Goal: Transaction & Acquisition: Obtain resource

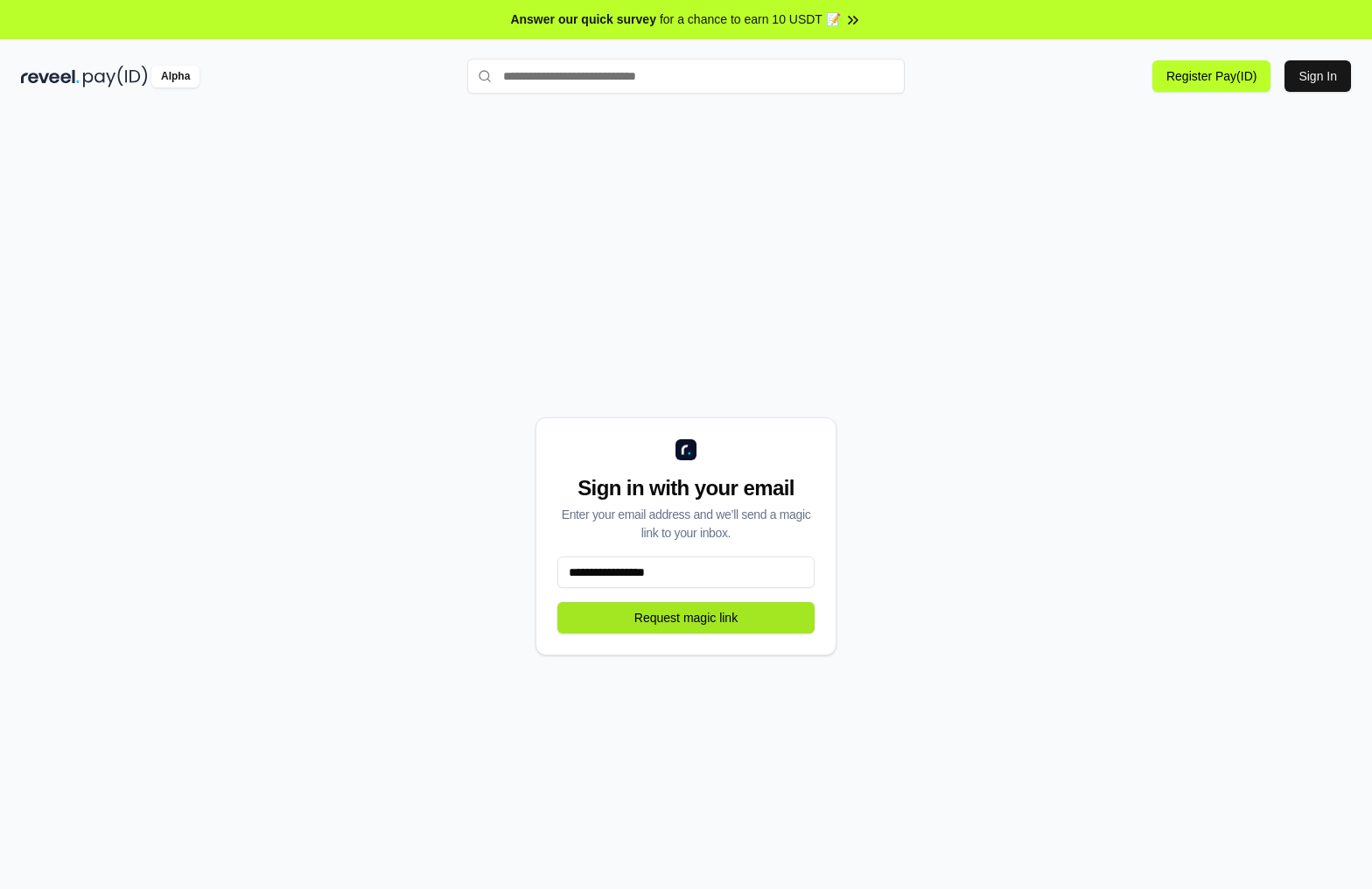
type input "**********"
click at [671, 631] on button "Request magic link" at bounding box center [686, 617] width 257 height 31
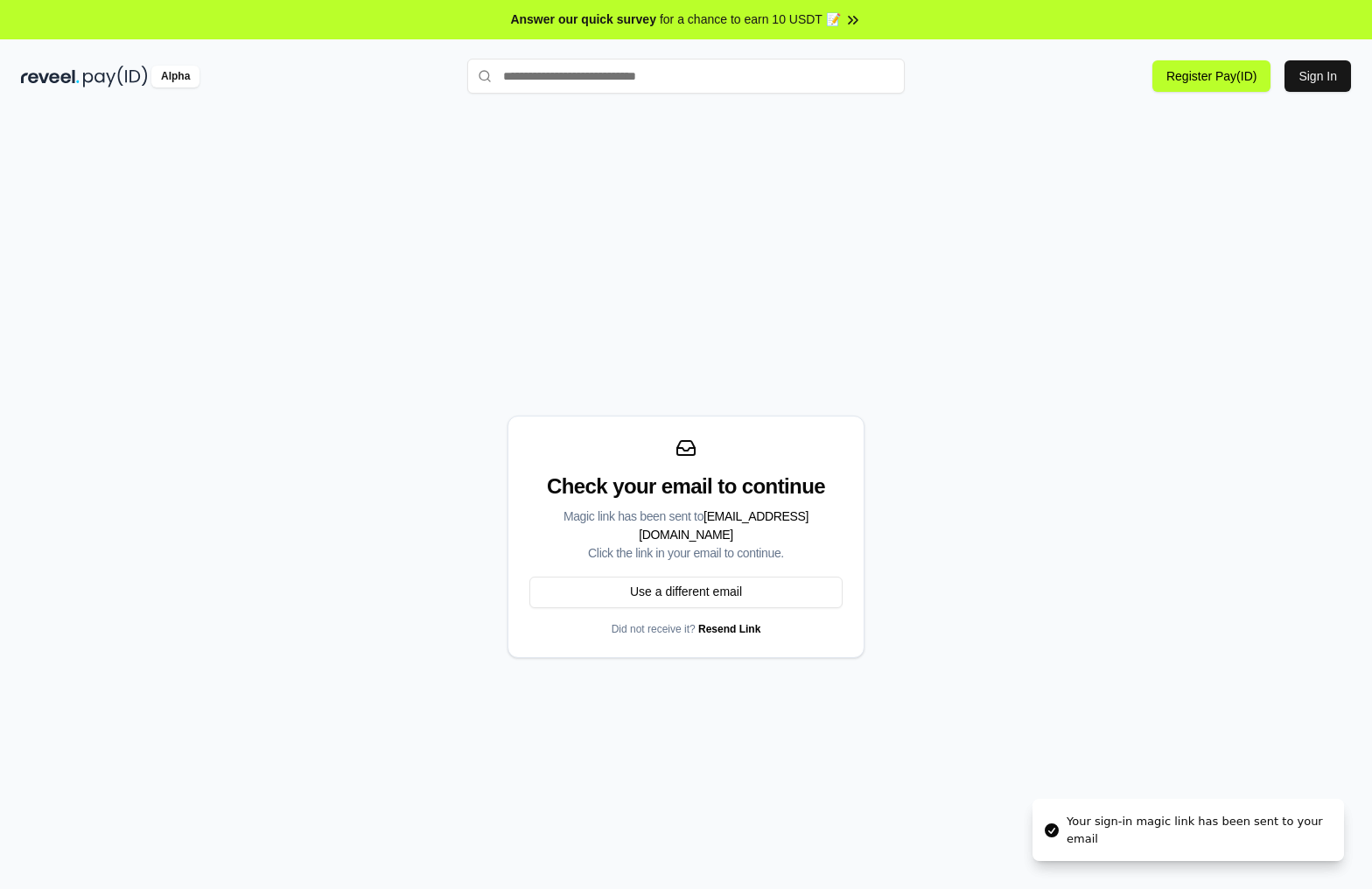
click at [1167, 823] on div "Your sign-in magic link has been sent to your email" at bounding box center [1198, 829] width 263 height 34
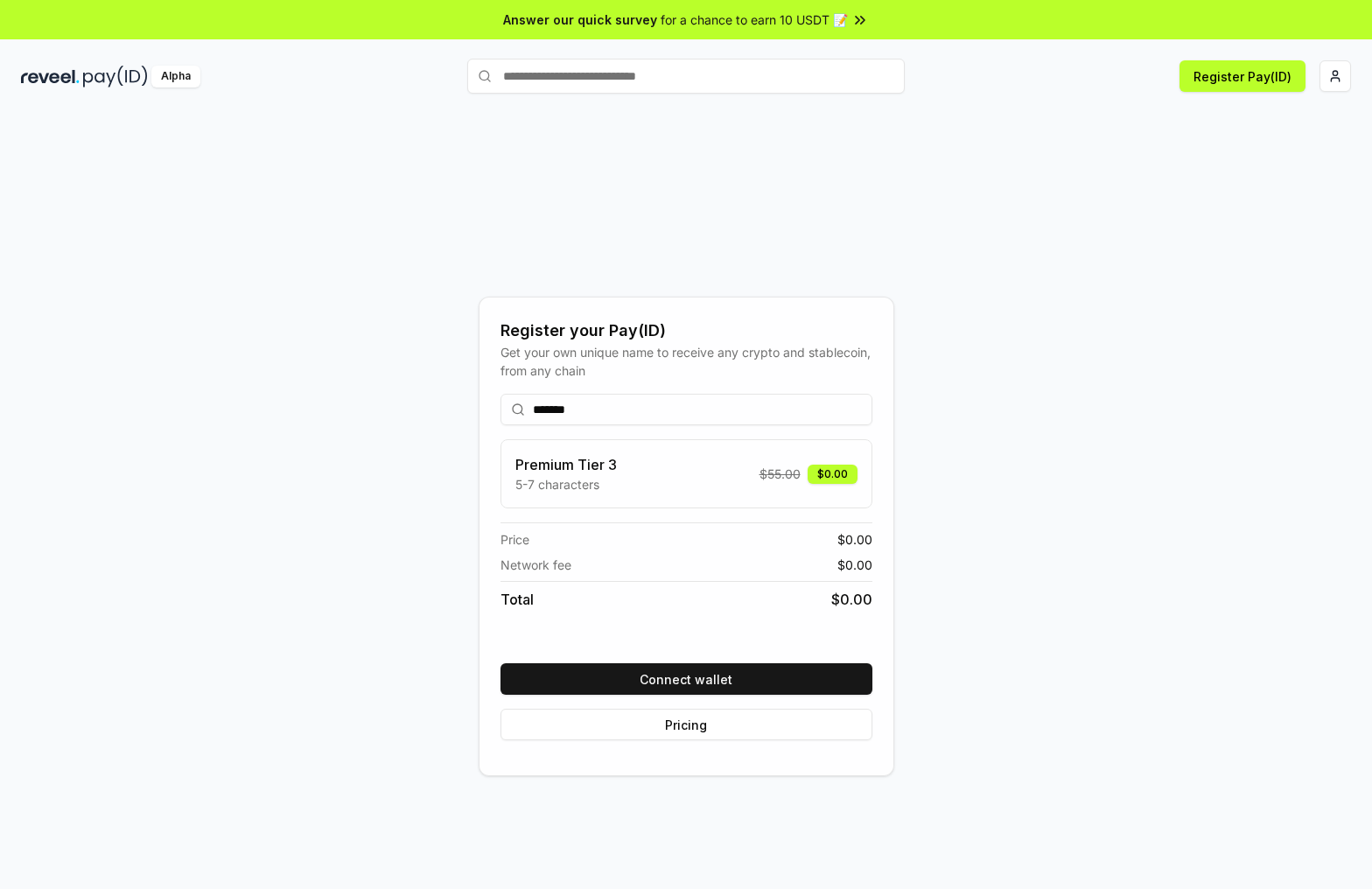
type input "*******"
click at [583, 477] on p "5-7 characters" at bounding box center [566, 484] width 101 height 19
click at [621, 664] on button "Connect wallet" at bounding box center [686, 678] width 372 height 31
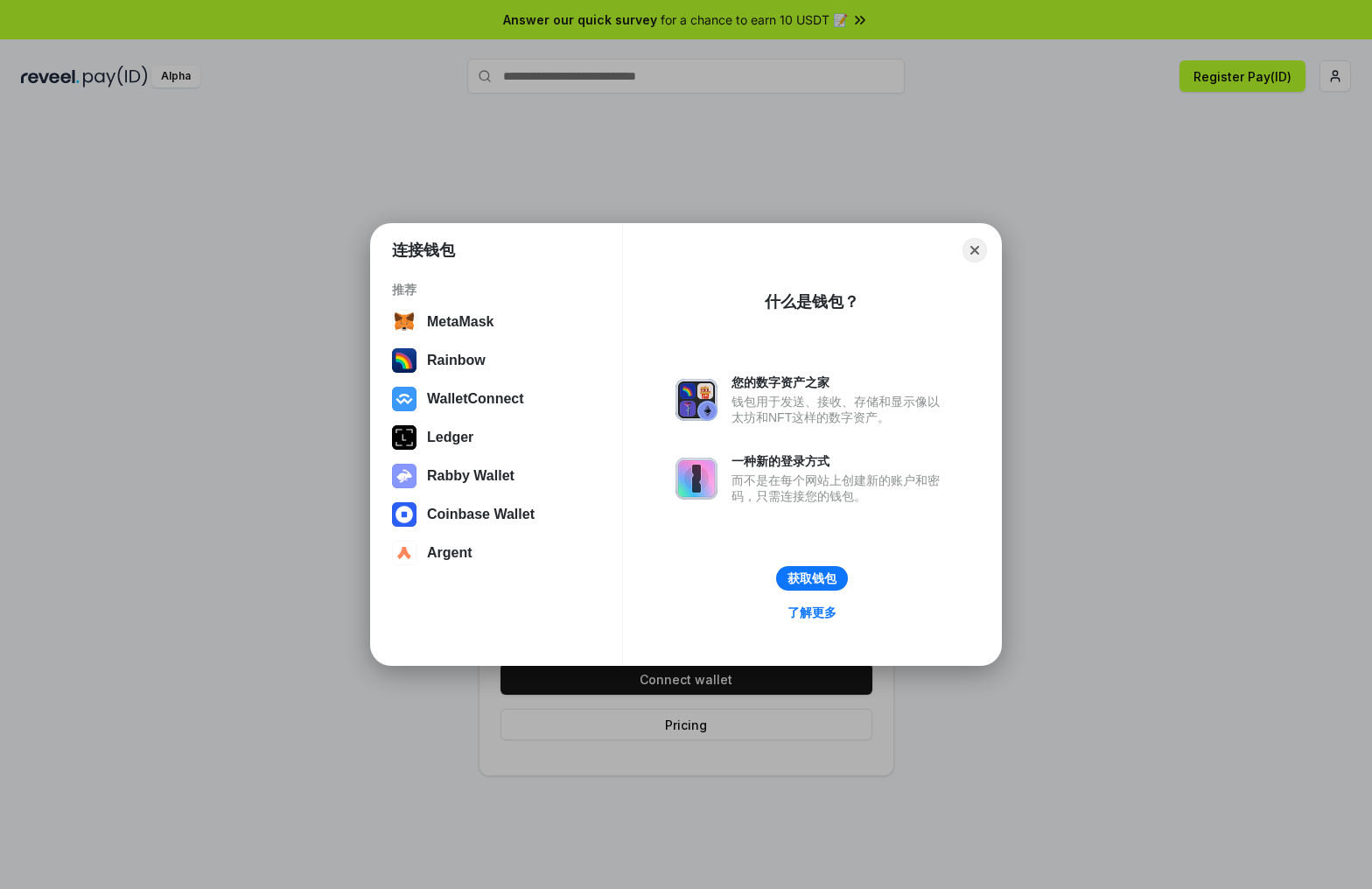
click at [783, 497] on div "而不是在每个网站上创建新的账户和密码，只需连接您的钱包。" at bounding box center [839, 487] width 217 height 31
click at [818, 568] on button "获取钱包" at bounding box center [812, 579] width 74 height 26
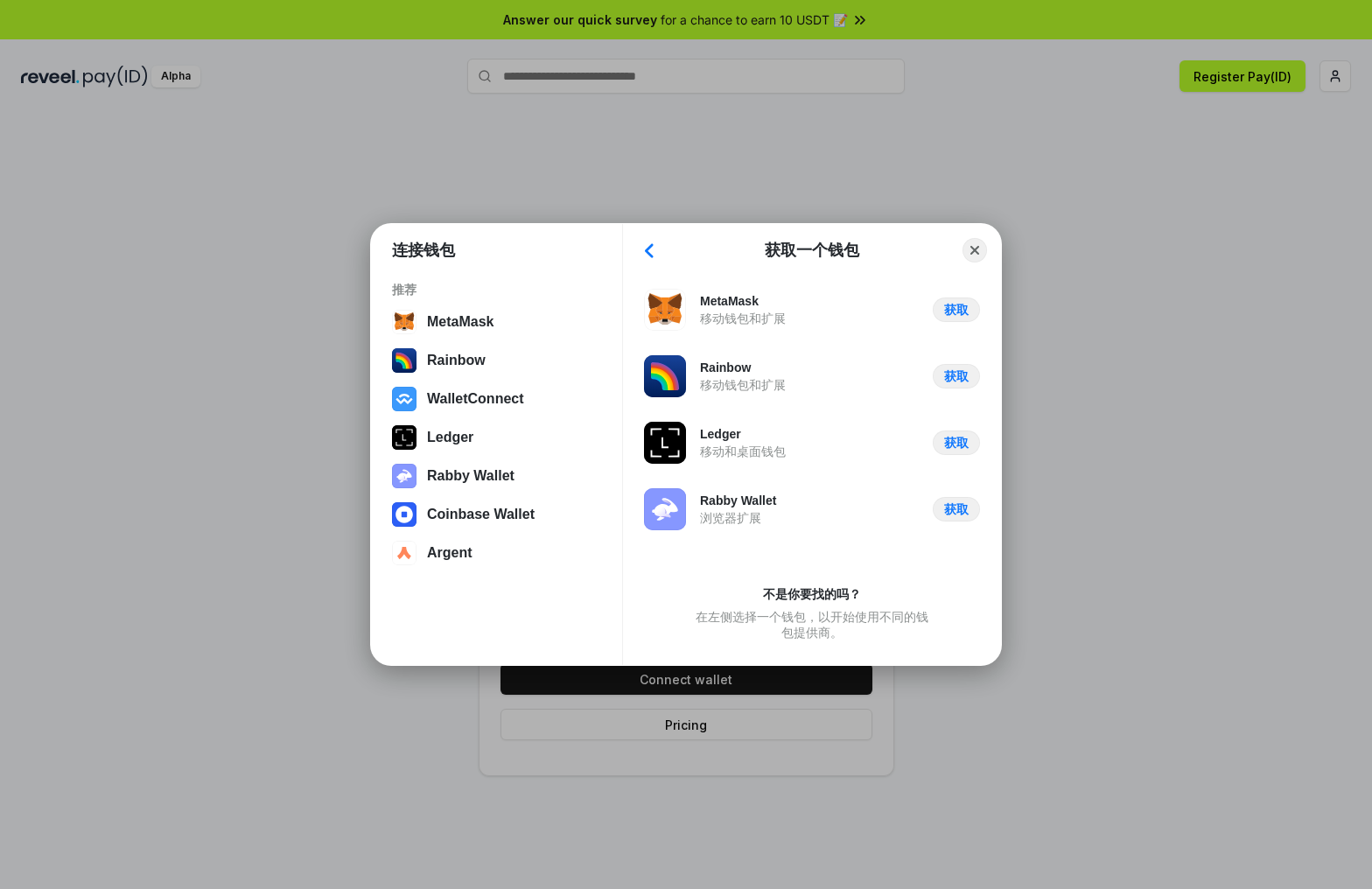
click at [734, 568] on div "MetaMask 移动钱包和扩展 获取 Rainbow 移动钱包和扩展 获取 Ledger 移动和桌面钱包 获取 Rabby Wallet 浏览器扩展 获取" at bounding box center [812, 434] width 336 height 291
click at [731, 506] on div "Rabby Wallet" at bounding box center [738, 501] width 76 height 16
click at [731, 426] on div "Ledger" at bounding box center [742, 434] width 85 height 16
drag, startPoint x: 723, startPoint y: 301, endPoint x: 834, endPoint y: 502, distance: 229.6
click at [849, 490] on div "MetaMask 移动钱包和扩展 获取 Rainbow 移动钱包和扩展 获取 Ledger 移动和桌面钱包 获取 Rabby Wallet 浏览器扩展 获取" at bounding box center [812, 434] width 336 height 291
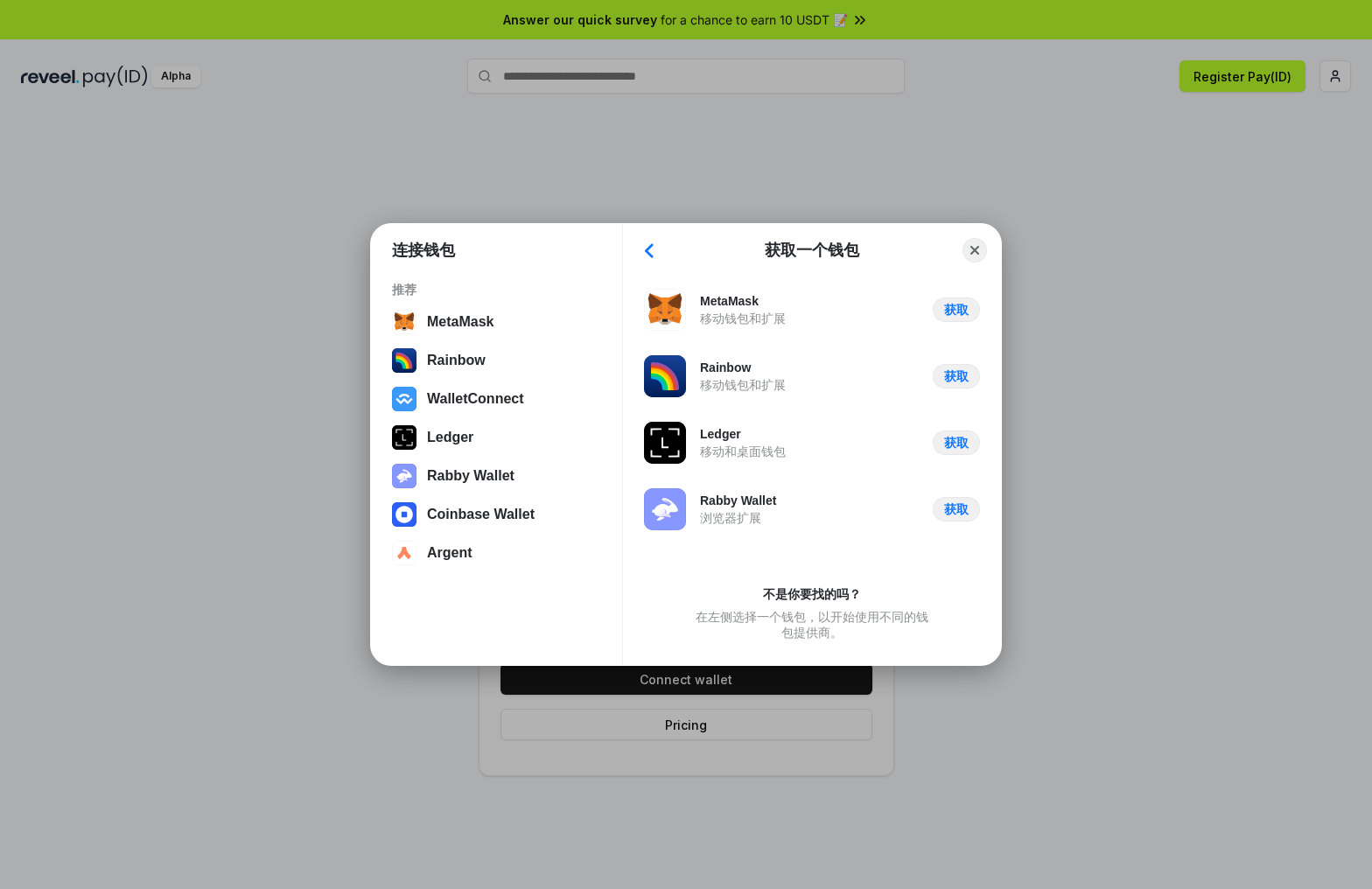
click at [805, 517] on div "Rabby Wallet 浏览器扩展 获取" at bounding box center [812, 509] width 336 height 42
drag, startPoint x: 806, startPoint y: 609, endPoint x: 874, endPoint y: 623, distance: 69.4
click at [874, 623] on div "不是你要找的吗？ 在左侧选择一个钱包，以开始使用不同的钱包提供商。" at bounding box center [812, 613] width 241 height 68
click at [821, 633] on div "在左侧选择一个钱包，以开始使用不同的钱包提供商。" at bounding box center [812, 624] width 241 height 31
click at [648, 258] on button "Back" at bounding box center [649, 251] width 27 height 25
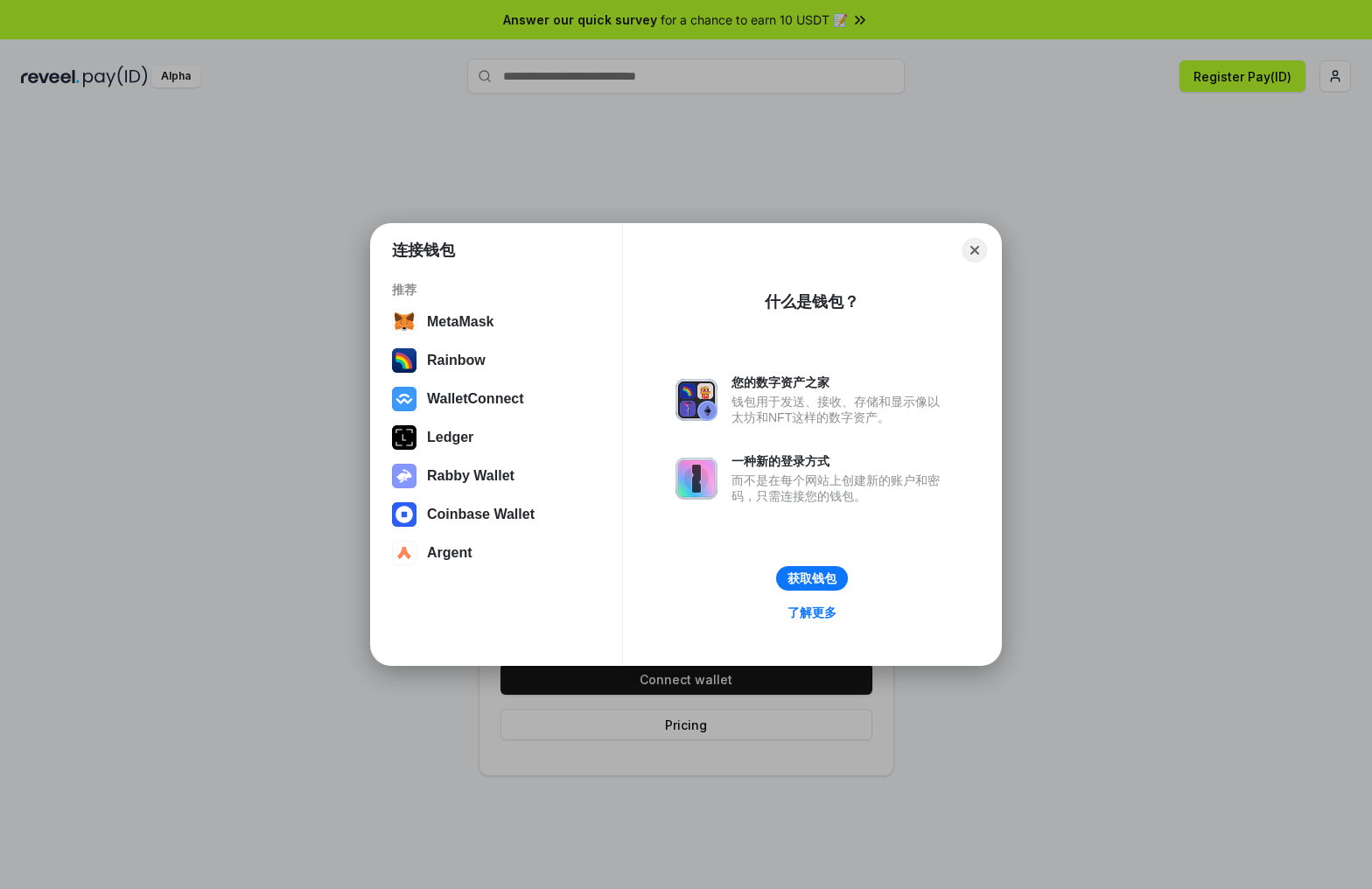
click at [783, 464] on div "一种新的登录方式" at bounding box center [839, 461] width 217 height 16
click at [979, 253] on button "Close" at bounding box center [975, 251] width 27 height 27
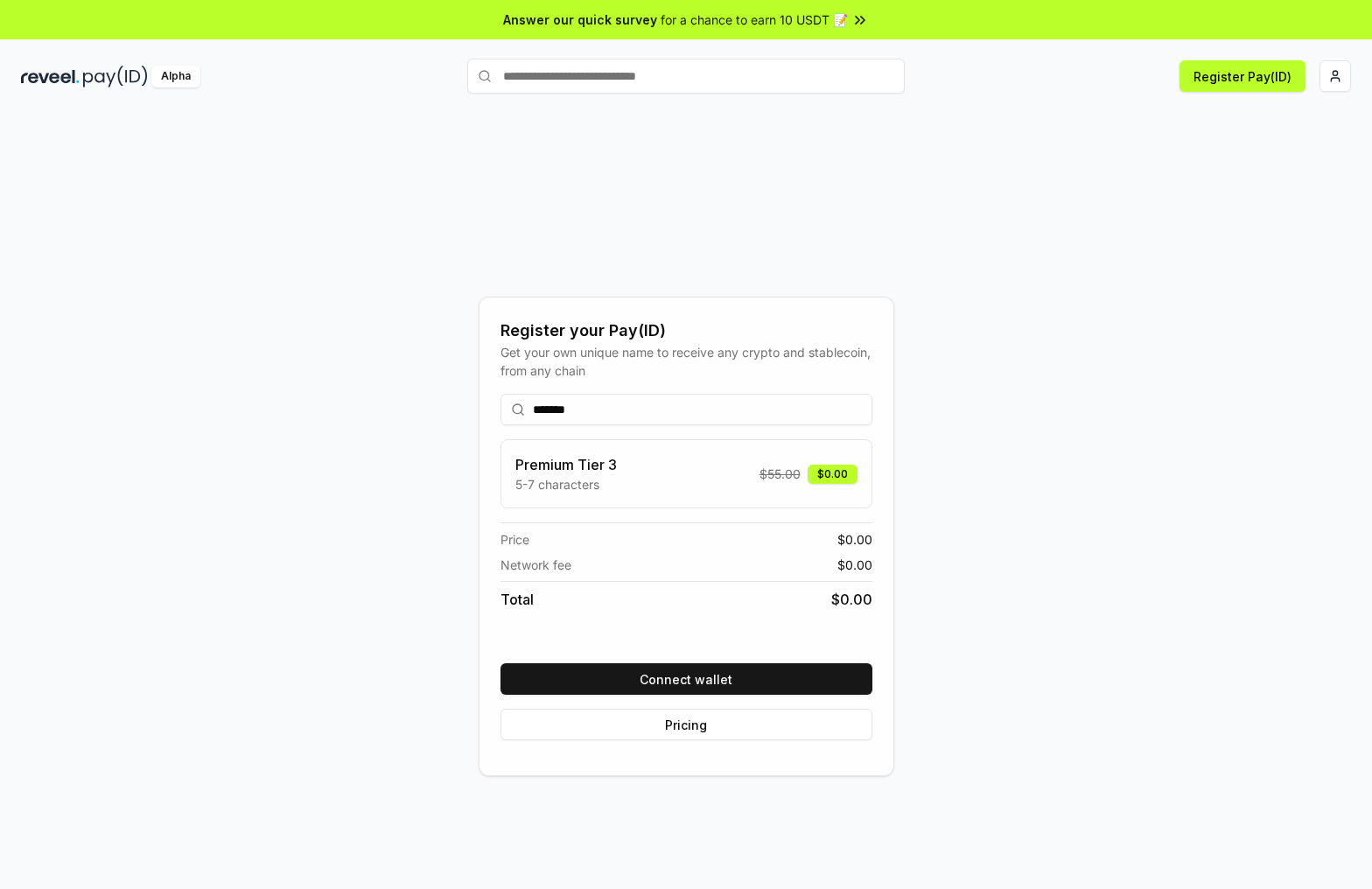
click at [722, 404] on input "*******" at bounding box center [686, 409] width 372 height 31
click at [1009, 367] on div "Register your Pay(ID) Get your own unique name to receive any crypto and stable…" at bounding box center [686, 536] width 1329 height 805
click at [1328, 80] on html "Answer our quick survey for a chance to earn 10 USDT 📝 Alpha Register Pay(ID) R…" at bounding box center [686, 444] width 1372 height 889
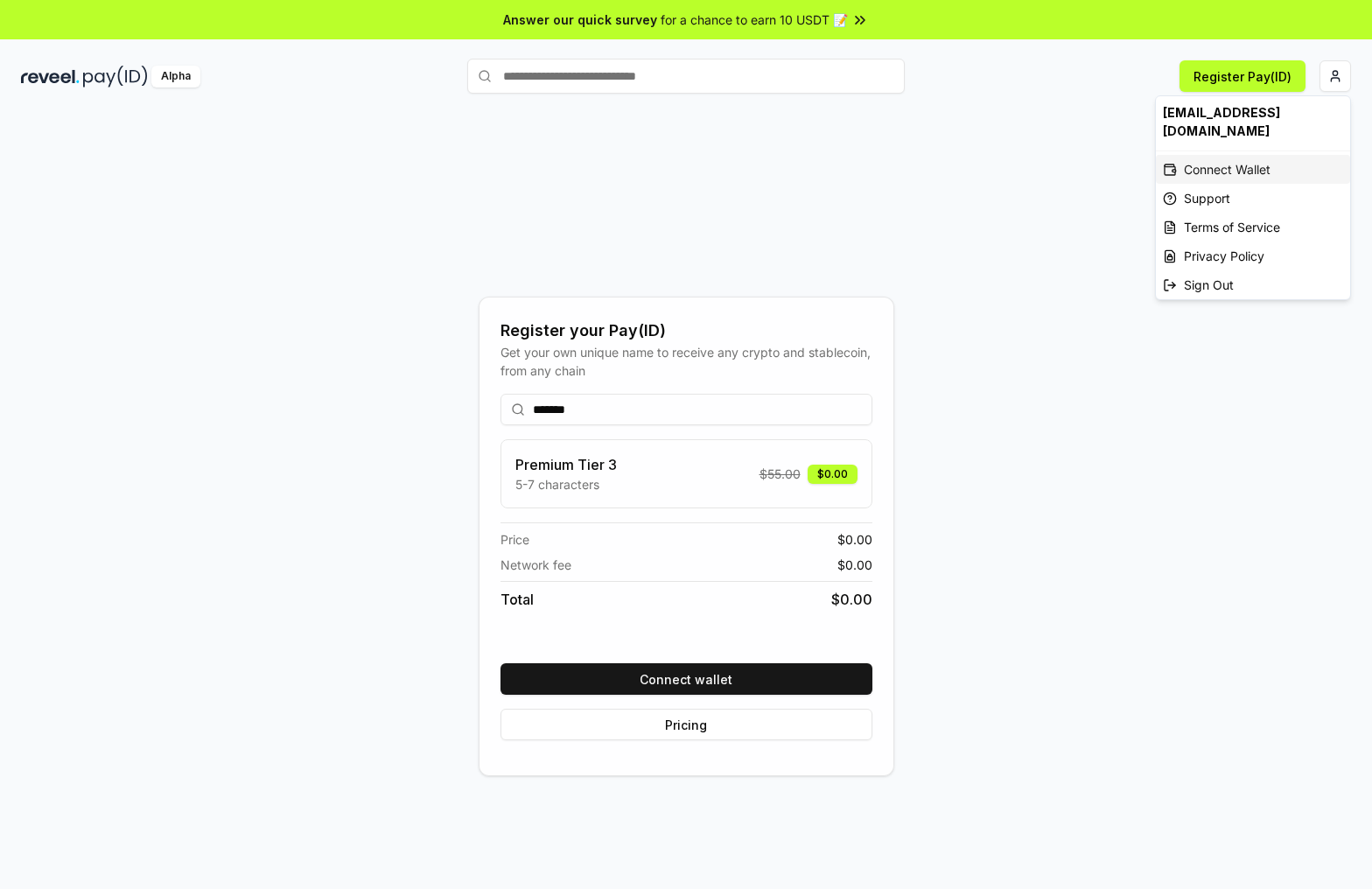
click at [1249, 155] on div "Connect Wallet" at bounding box center [1253, 169] width 194 height 28
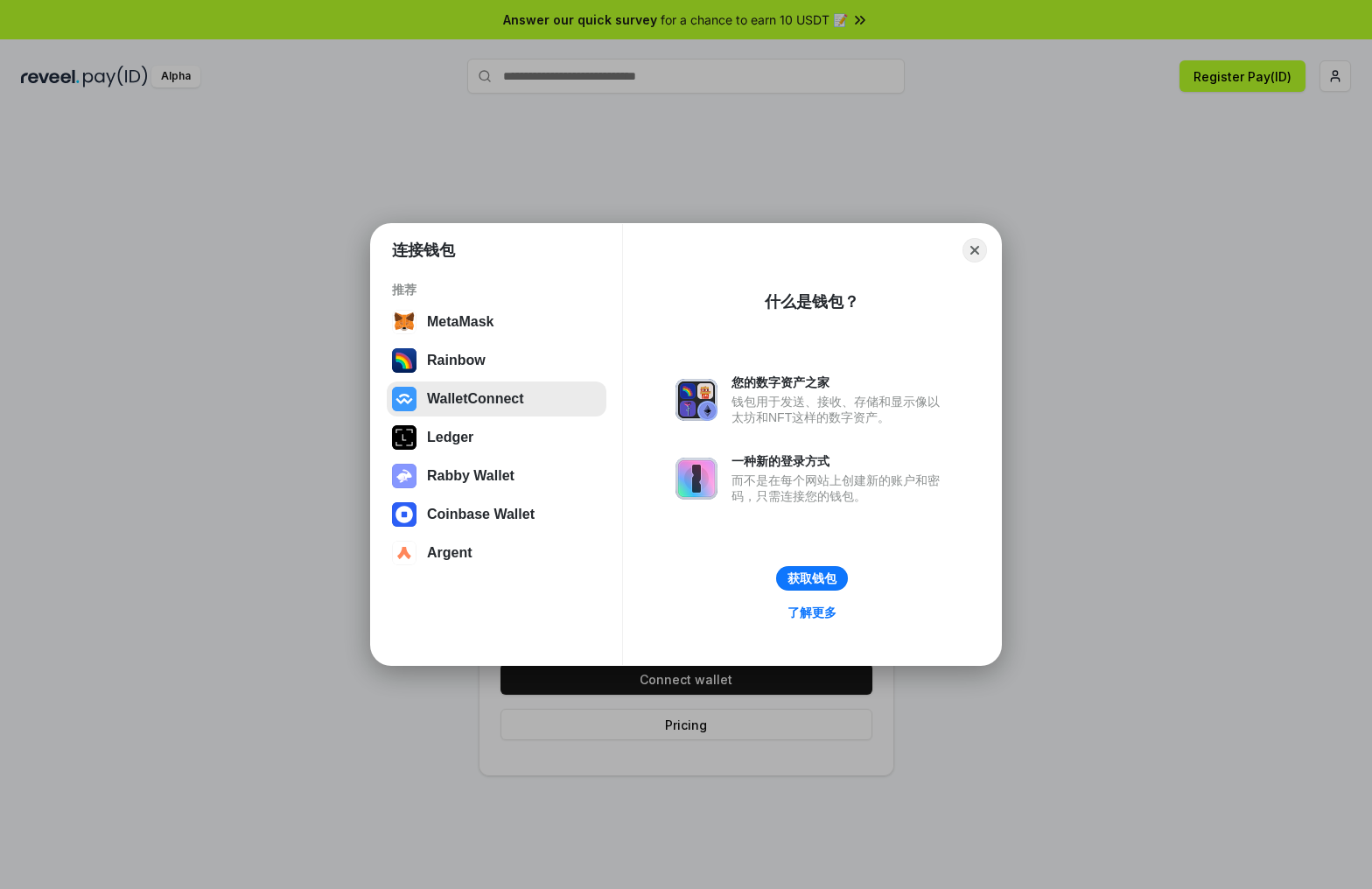
click at [468, 397] on button "WalletConnect" at bounding box center [496, 398] width 220 height 35
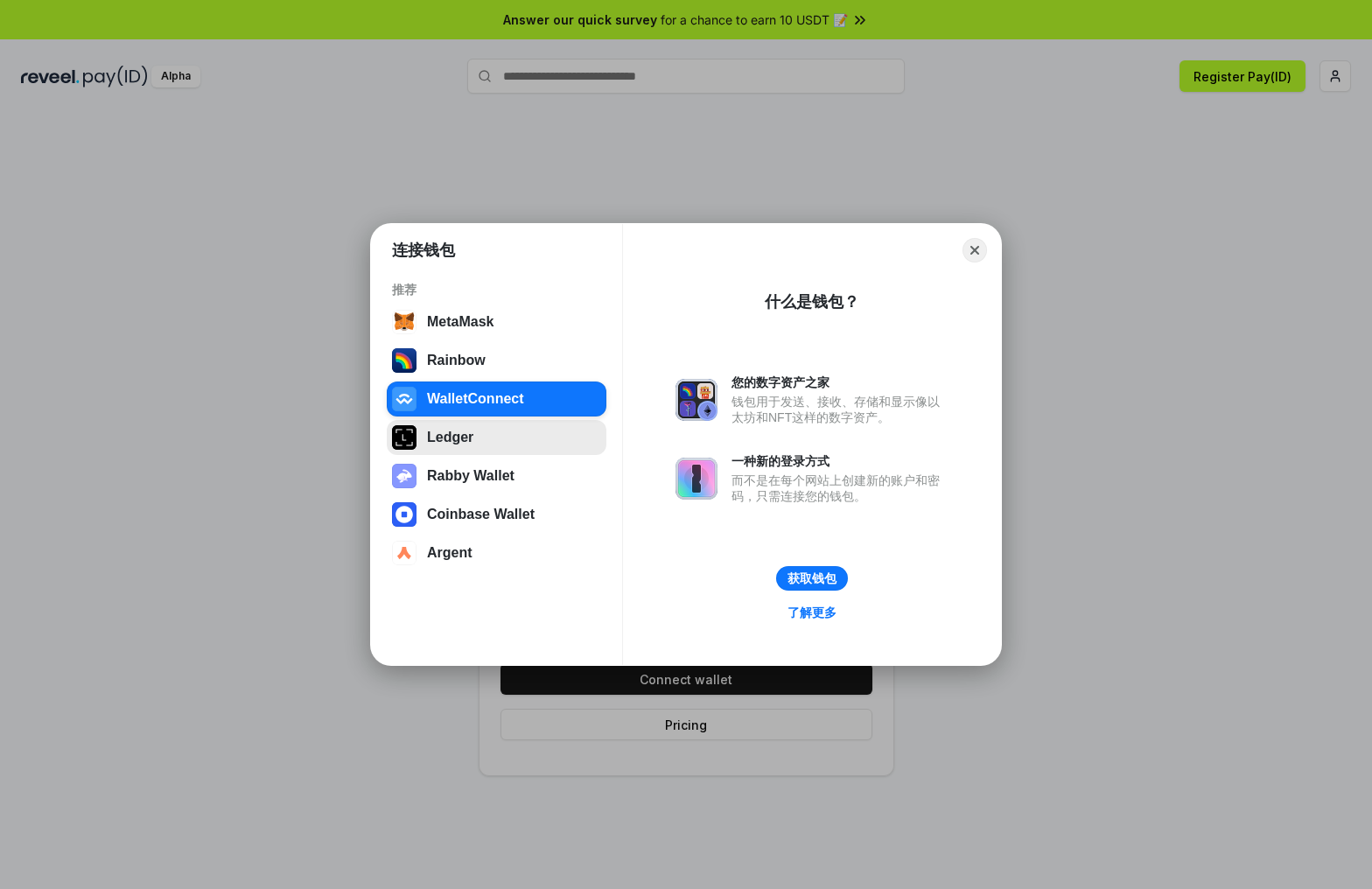
click at [437, 439] on button "Ledger" at bounding box center [496, 436] width 220 height 35
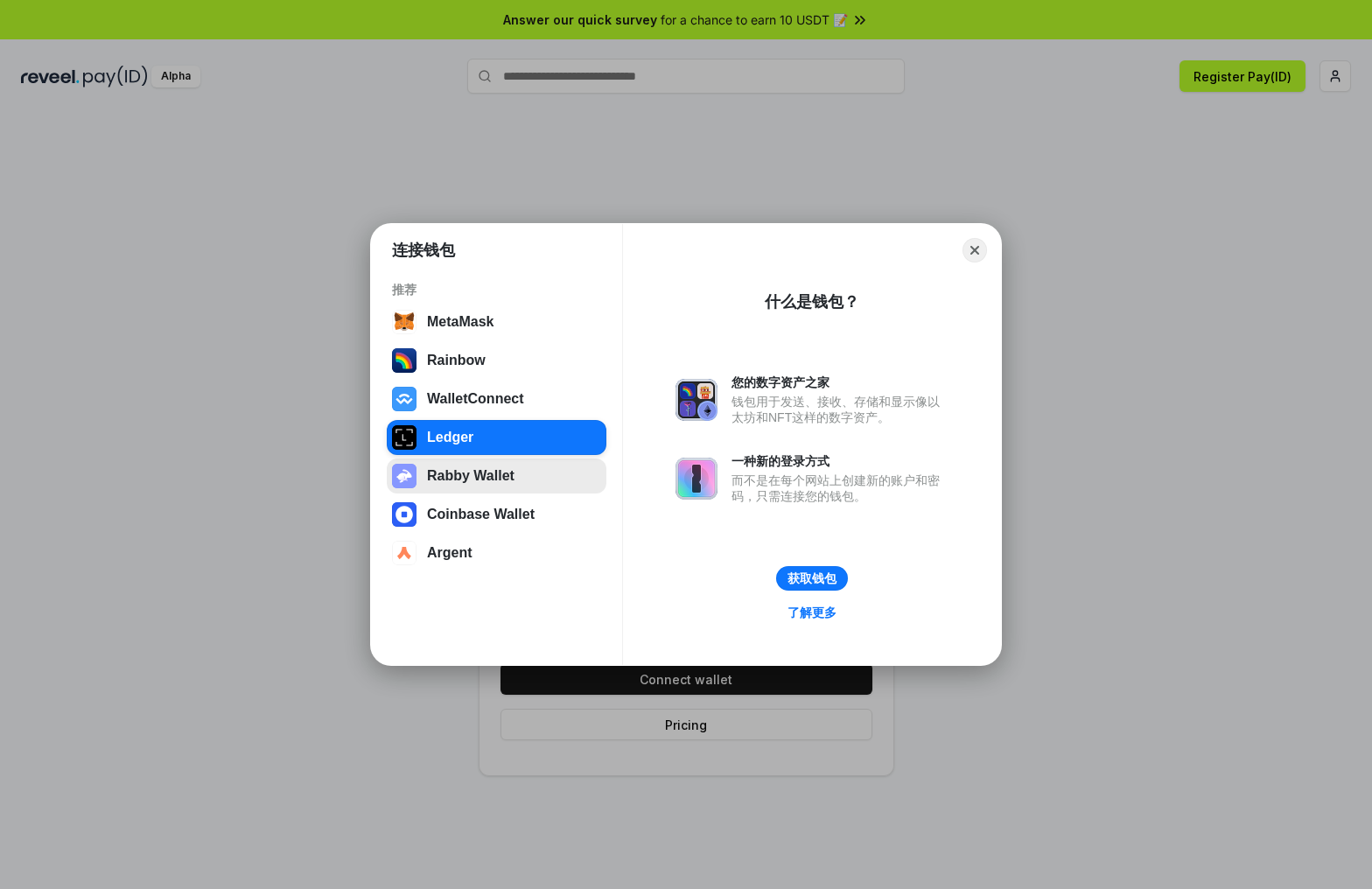
click at [460, 472] on button "Rabby Wallet" at bounding box center [496, 476] width 220 height 35
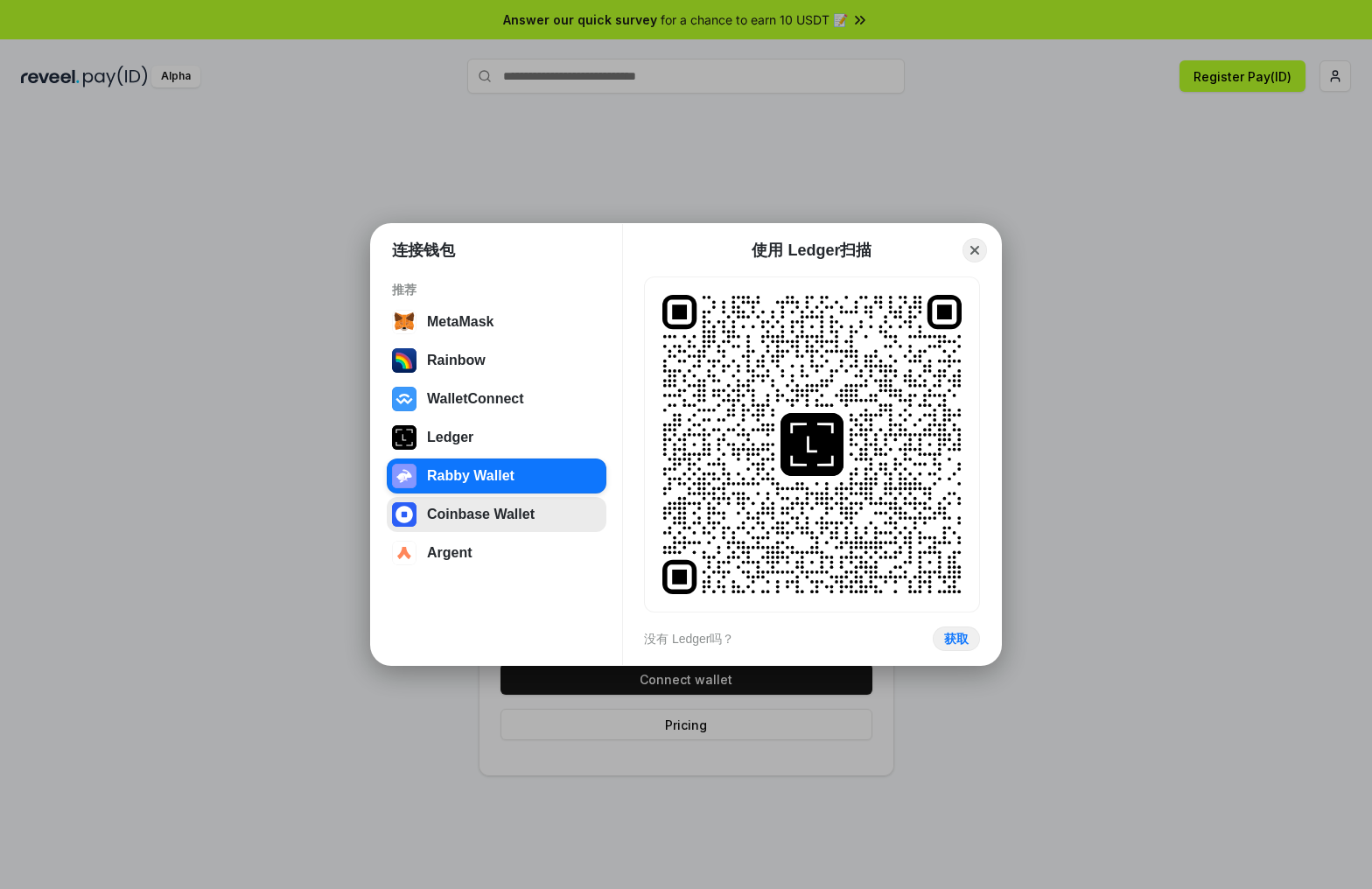
click at [468, 507] on button "Coinbase Wallet" at bounding box center [496, 514] width 220 height 35
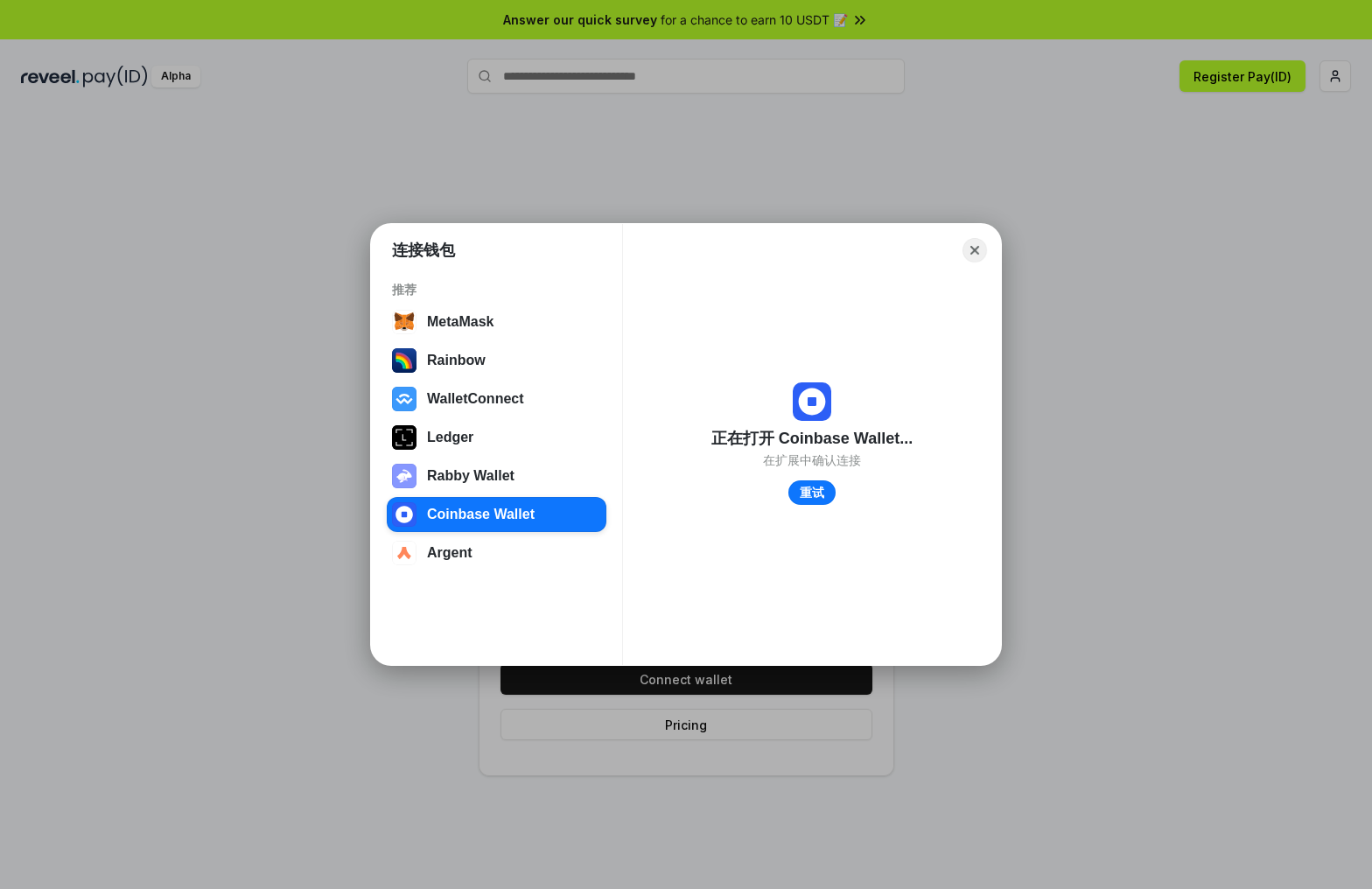
click at [971, 251] on button "Close" at bounding box center [975, 251] width 25 height 25
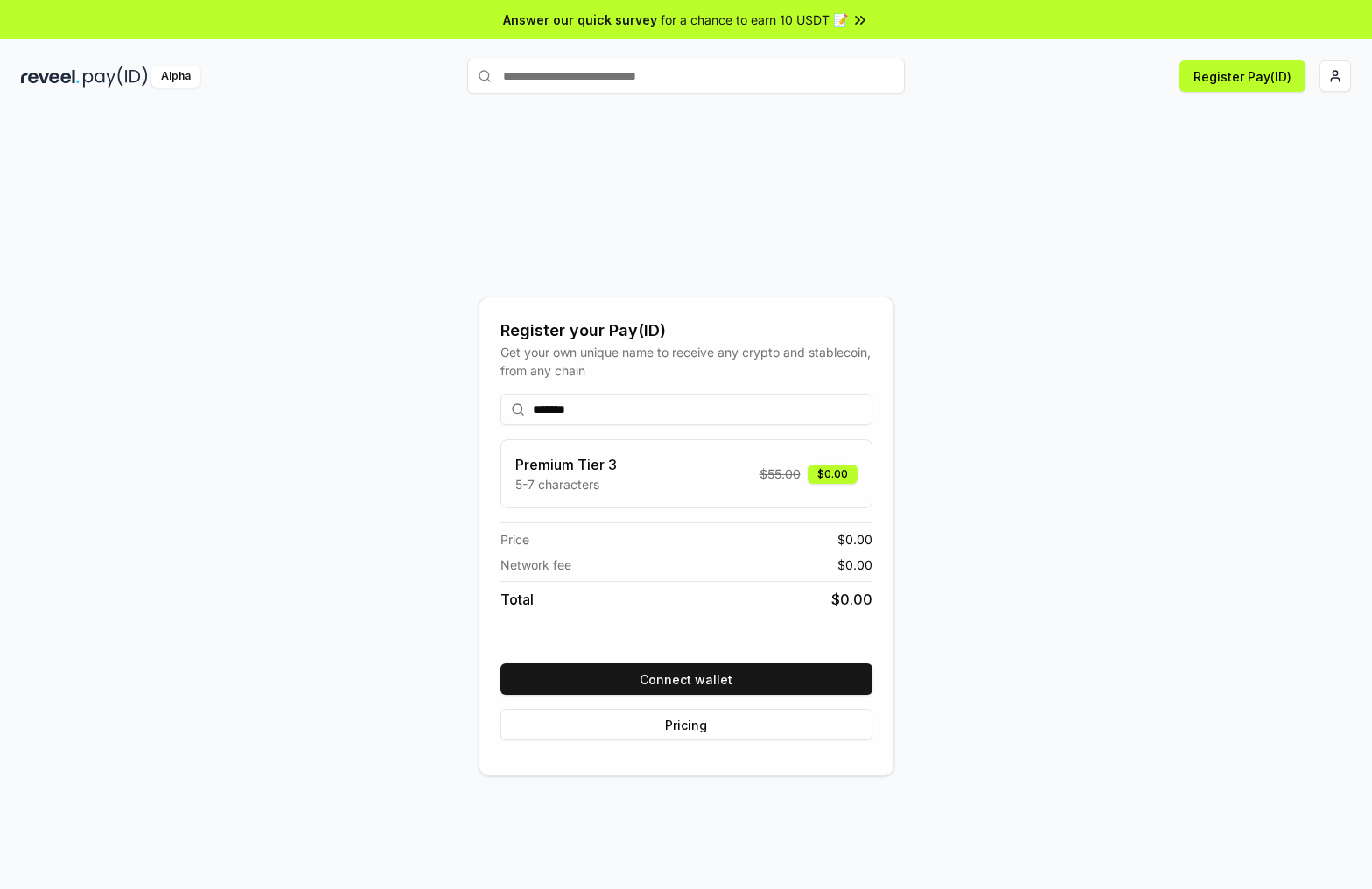
drag, startPoint x: 747, startPoint y: 204, endPoint x: 717, endPoint y: 182, distance: 37.2
click at [742, 201] on div "Register your Pay(ID) Get your own unique name to receive any crypto and stable…" at bounding box center [686, 536] width 1329 height 805
click at [162, 77] on div "Alpha" at bounding box center [175, 76] width 49 height 22
drag, startPoint x: 598, startPoint y: 81, endPoint x: 429, endPoint y: 113, distance: 172.0
click at [596, 81] on input "text" at bounding box center [686, 76] width 437 height 35
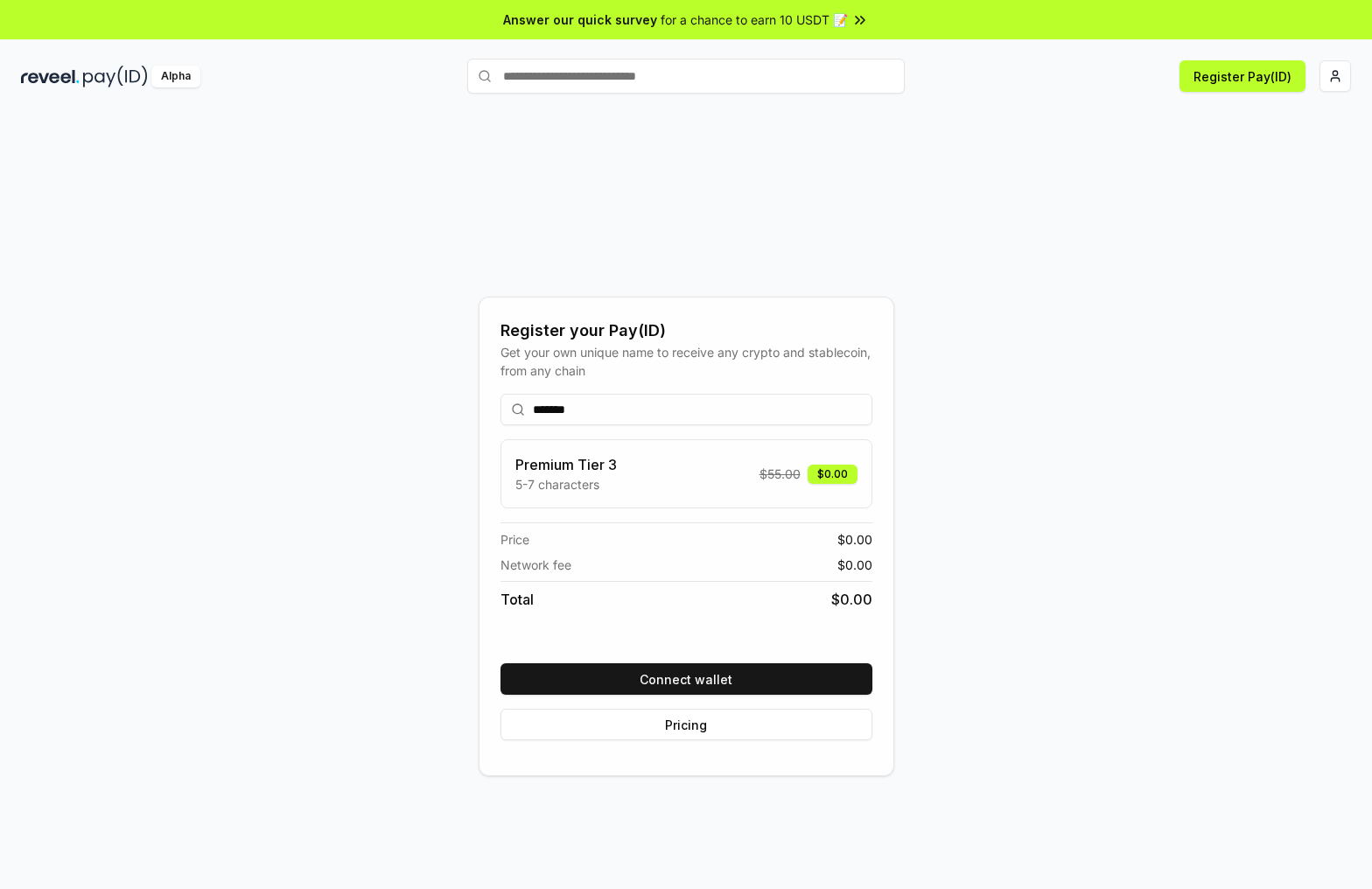
click at [306, 137] on div "Register your Pay(ID) Get your own unique name to receive any crypto and stable…" at bounding box center [686, 536] width 1329 height 805
click at [559, 81] on input "text" at bounding box center [686, 76] width 437 height 35
type input "*******"
click at [852, 108] on span "Register" at bounding box center [868, 110] width 59 height 27
